Goal: Find specific page/section: Find specific page/section

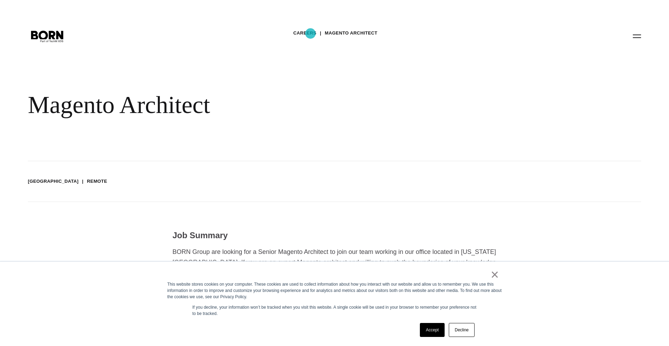
click at [310, 33] on link "Careers" at bounding box center [304, 33] width 23 height 10
click at [366, 32] on link "Magento Architect" at bounding box center [351, 33] width 53 height 10
click at [642, 36] on button "Primary Menu" at bounding box center [637, 36] width 17 height 15
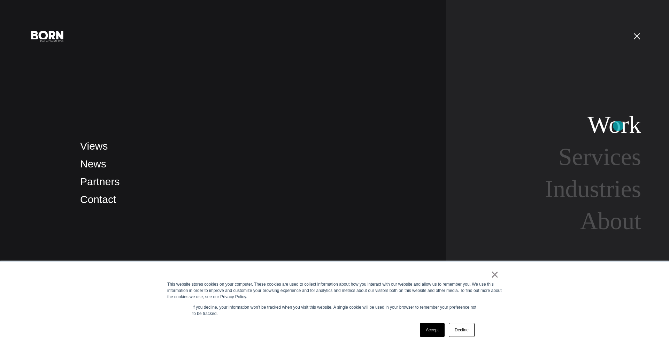
click at [618, 126] on link "Work" at bounding box center [615, 124] width 54 height 27
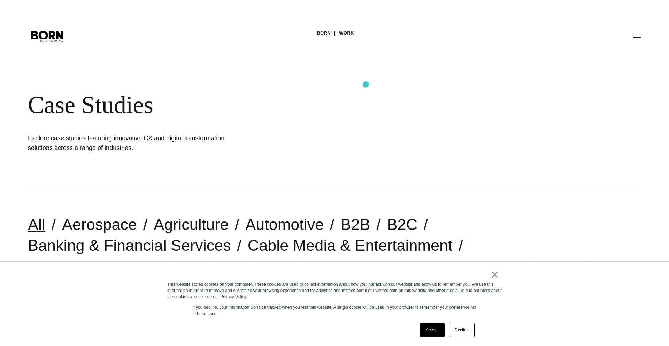
click at [366, 84] on div "BORN Work Case Studies Explore case studies featuring innovative CX and digital…" at bounding box center [334, 93] width 669 height 186
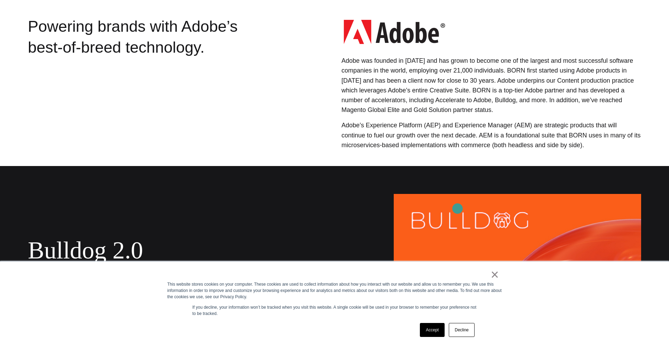
scroll to position [213, 0]
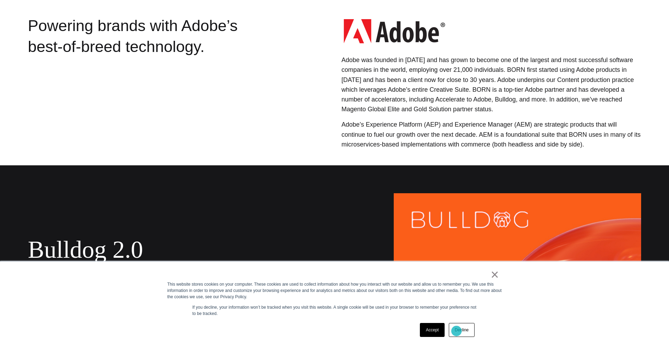
click at [456, 331] on link "Decline" at bounding box center [462, 330] width 26 height 14
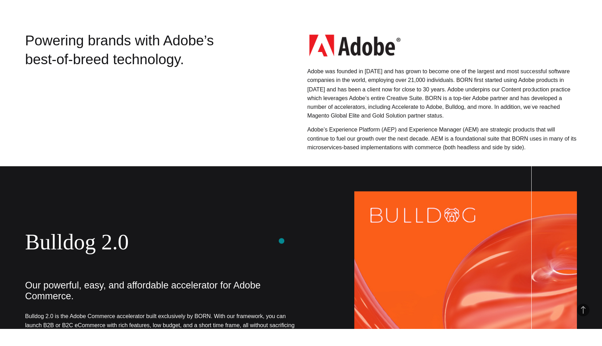
scroll to position [0, 0]
